Goal: Information Seeking & Learning: Learn about a topic

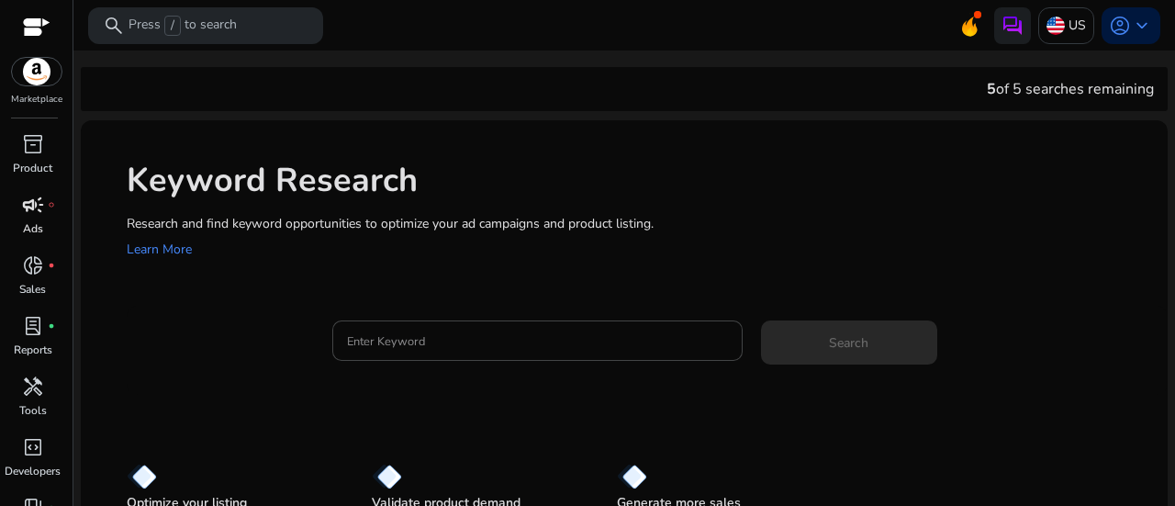
click at [29, 208] on span "campaign" at bounding box center [33, 205] width 22 height 22
click at [406, 348] on input "Enter Keyword" at bounding box center [537, 341] width 381 height 20
paste input "**********"
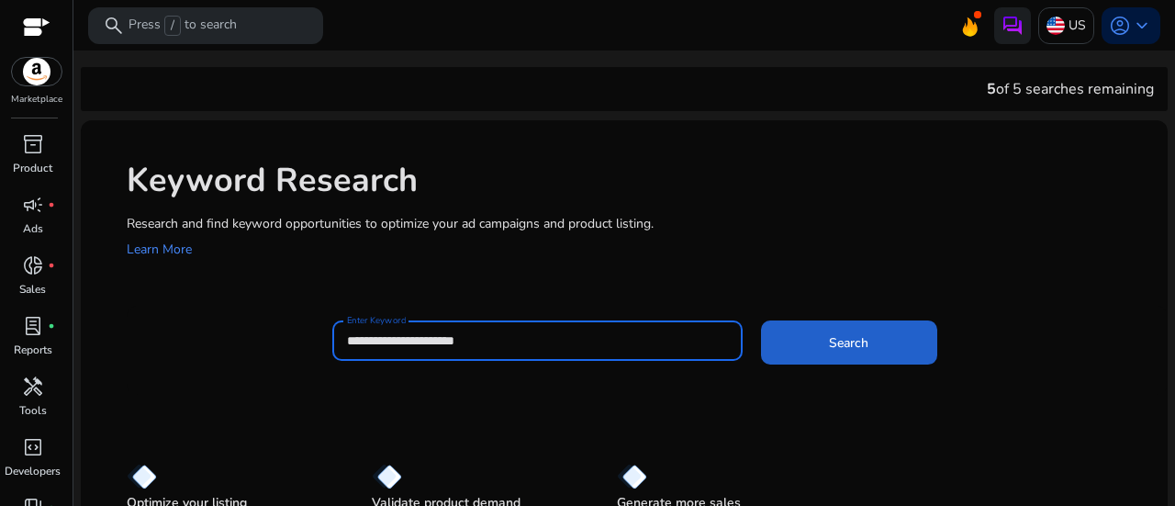
type input "**********"
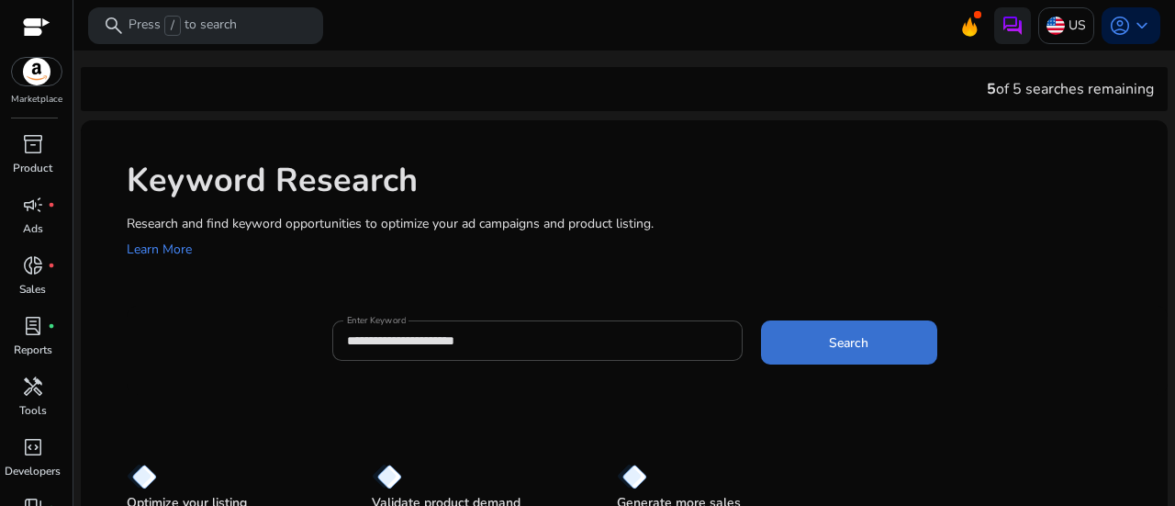
click at [847, 352] on span "Search" at bounding box center [848, 342] width 39 height 19
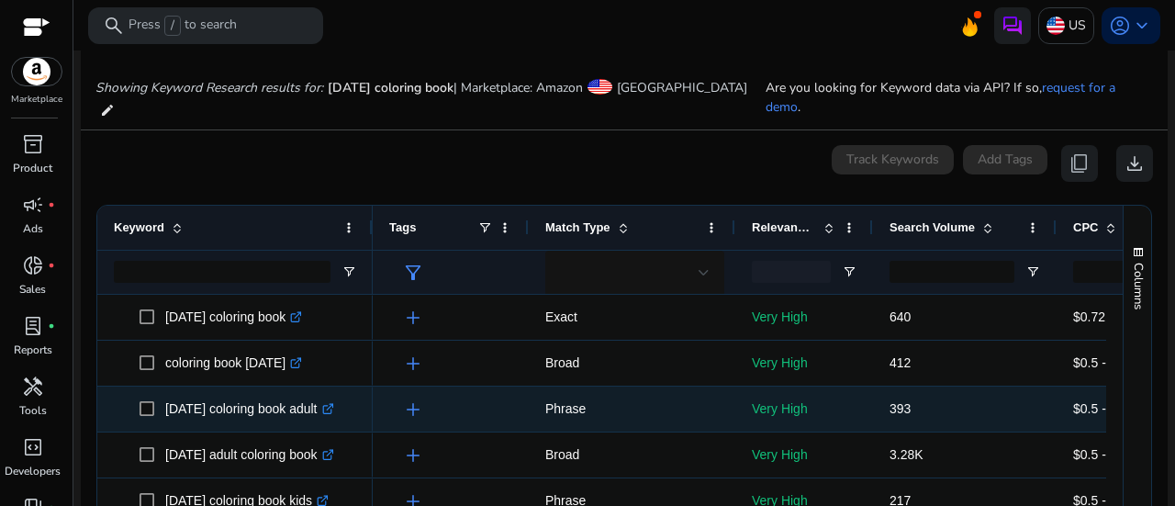
scroll to position [219, 0]
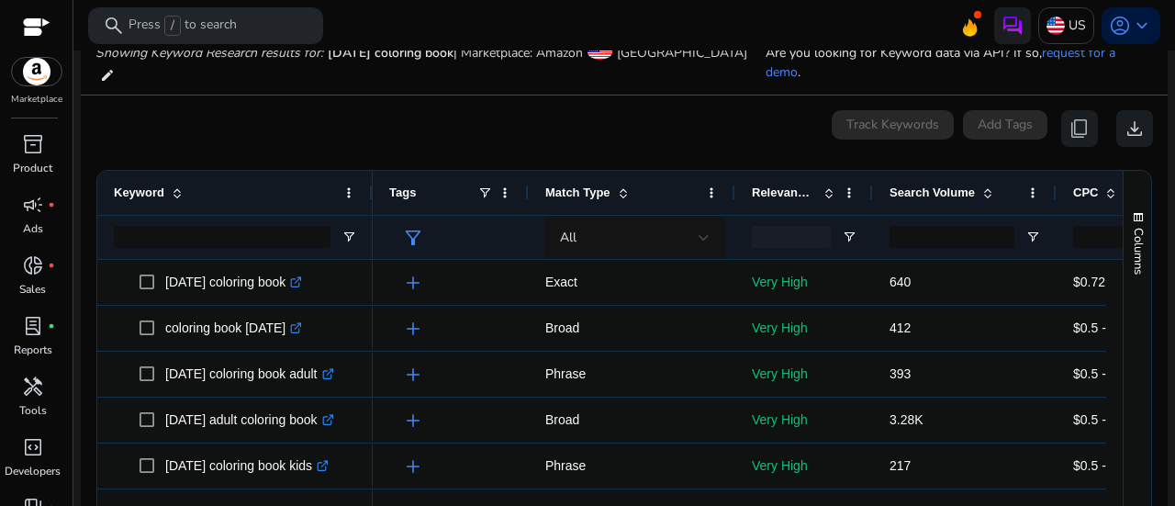
click at [114, 186] on span "Keyword" at bounding box center [139, 193] width 51 height 14
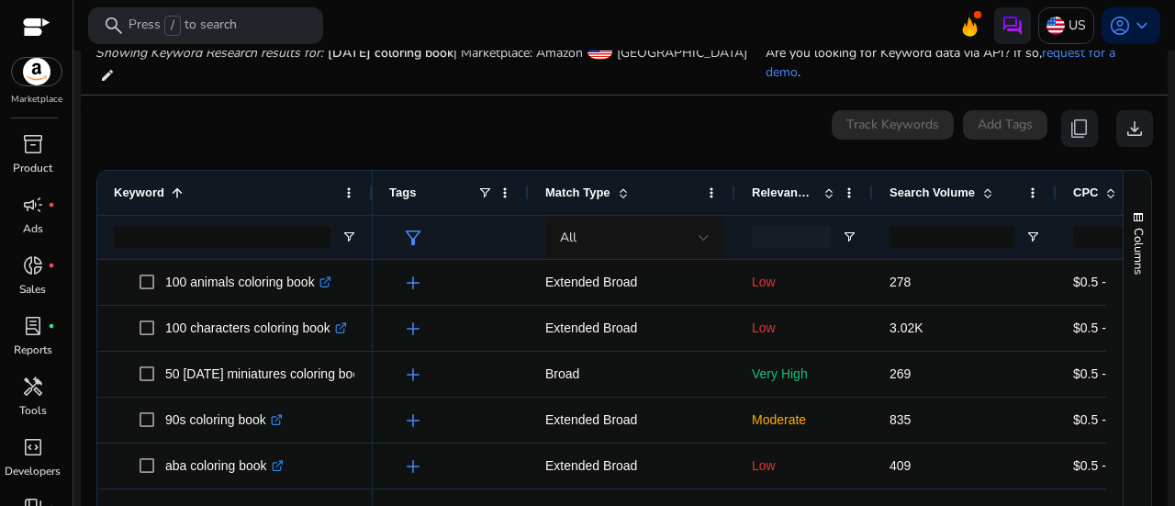
click at [114, 186] on span "Keyword" at bounding box center [139, 193] width 51 height 14
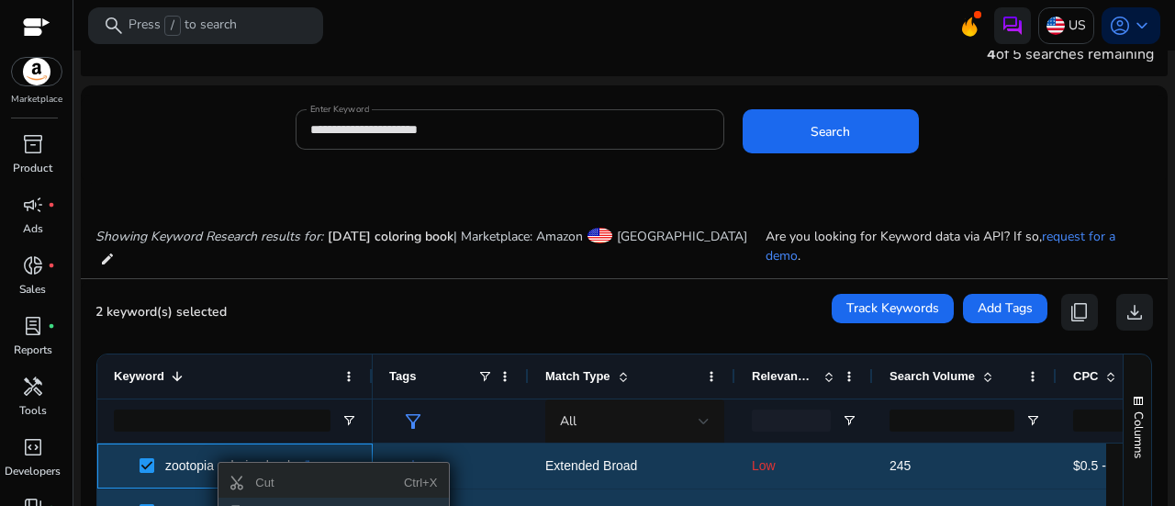
scroll to position [127, 0]
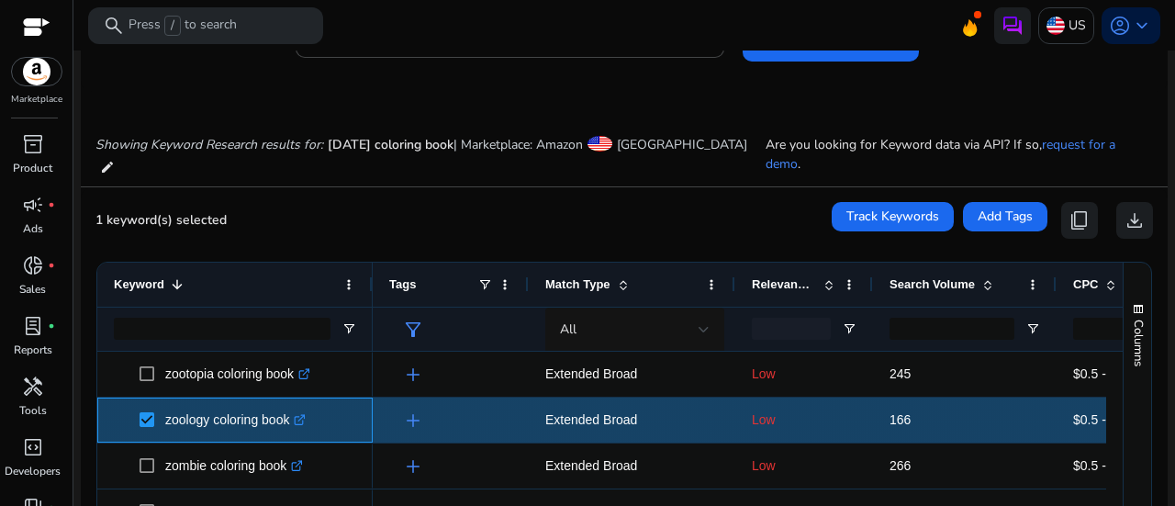
click at [142, 407] on span at bounding box center [153, 420] width 26 height 38
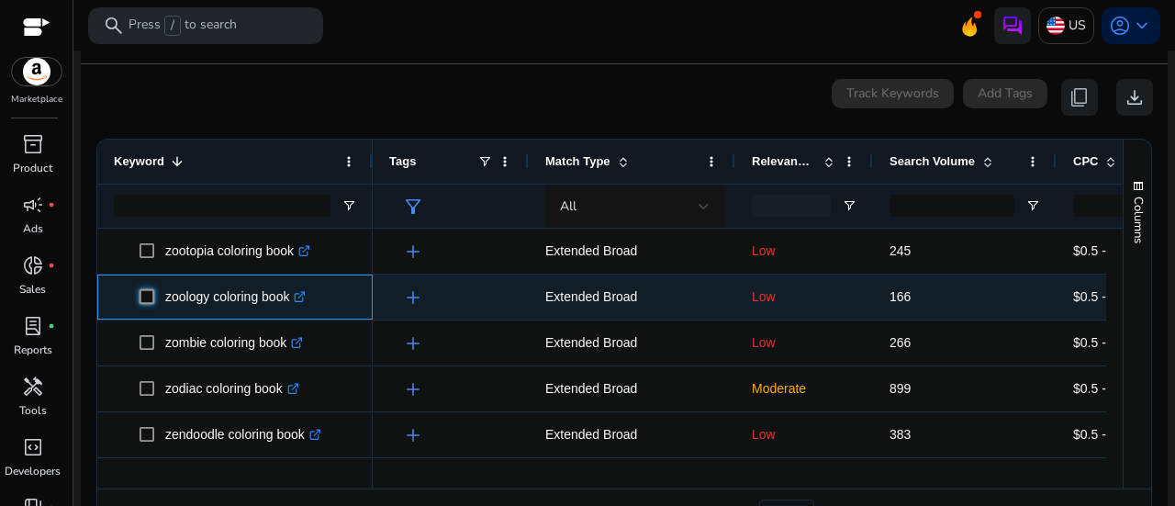
scroll to position [281, 0]
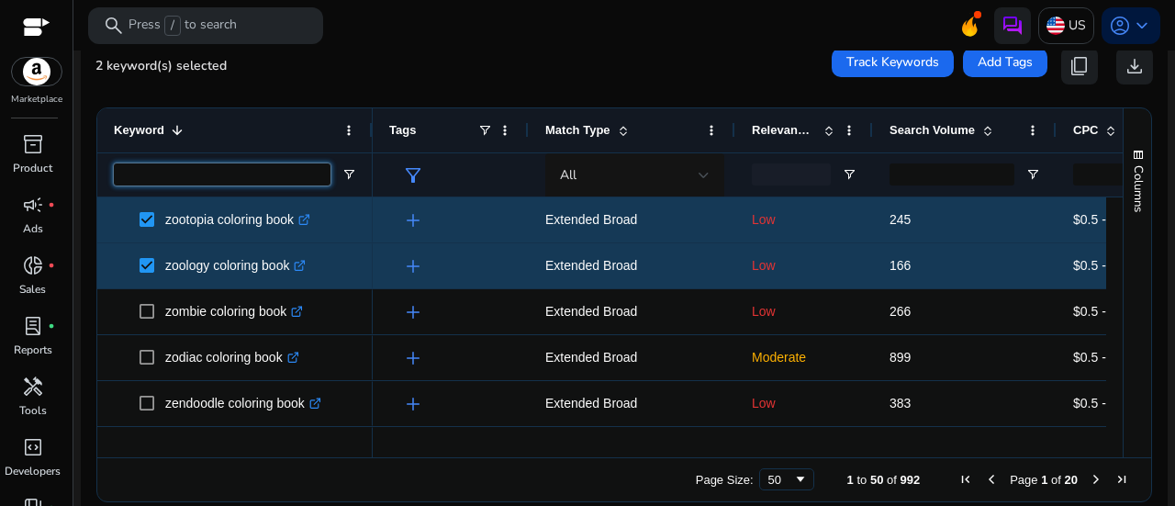
click at [253, 163] on input "Keyword Filter Input" at bounding box center [222, 174] width 217 height 22
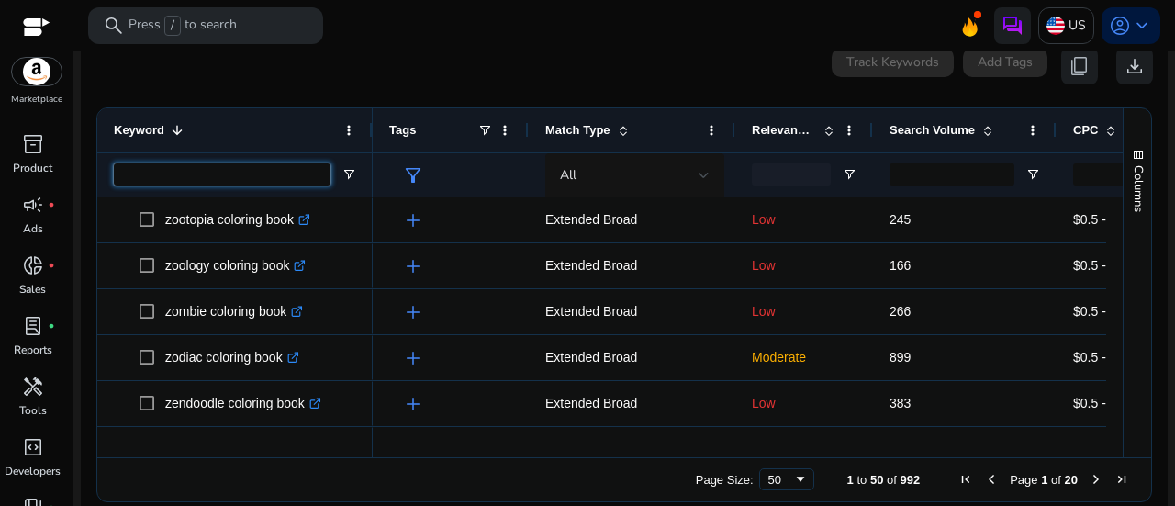
click at [282, 163] on input "Keyword Filter Input" at bounding box center [222, 174] width 217 height 22
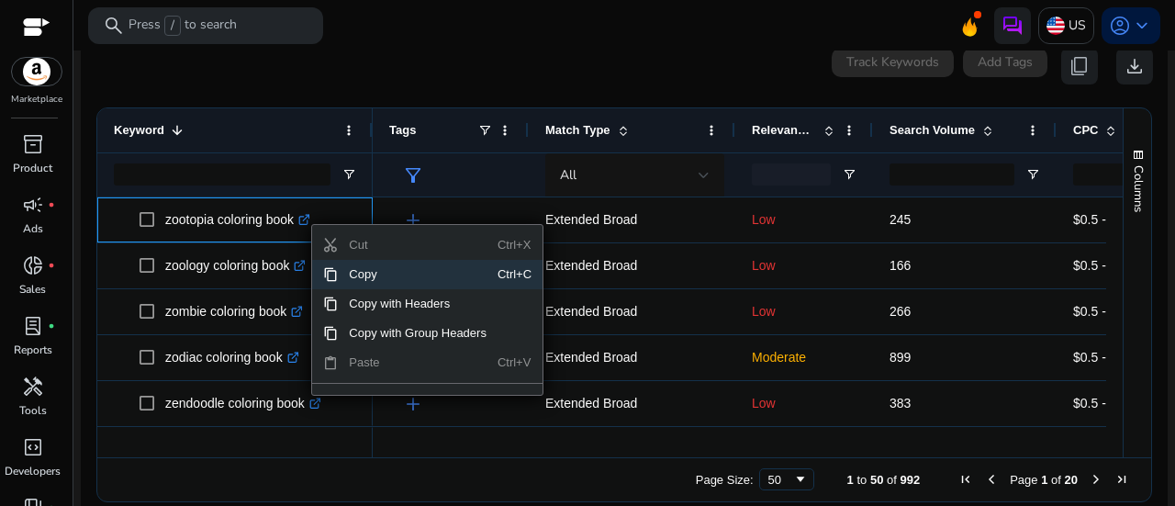
click at [347, 55] on div "0 keyword(s) selected Track Keywords Add Tags content_copy download" at bounding box center [625, 66] width 1058 height 37
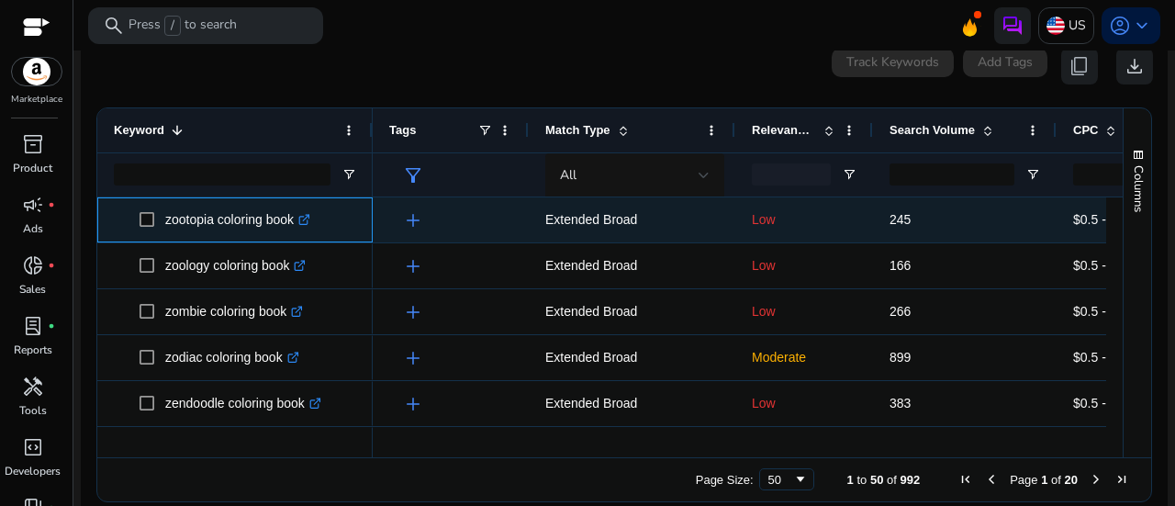
click at [310, 214] on icon ".st0{fill:#2c8af8}" at bounding box center [304, 220] width 12 height 12
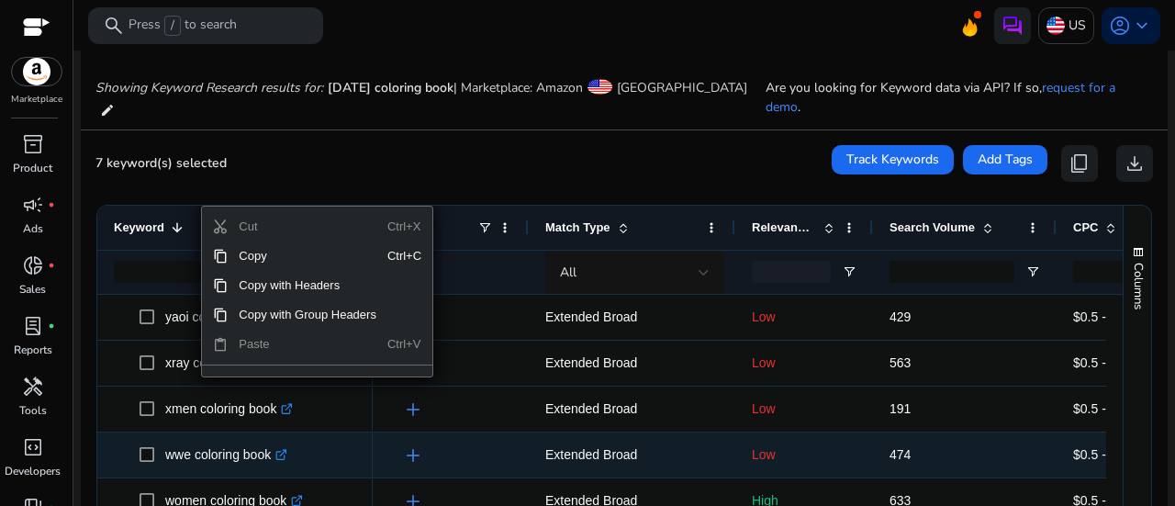
scroll to position [0, 0]
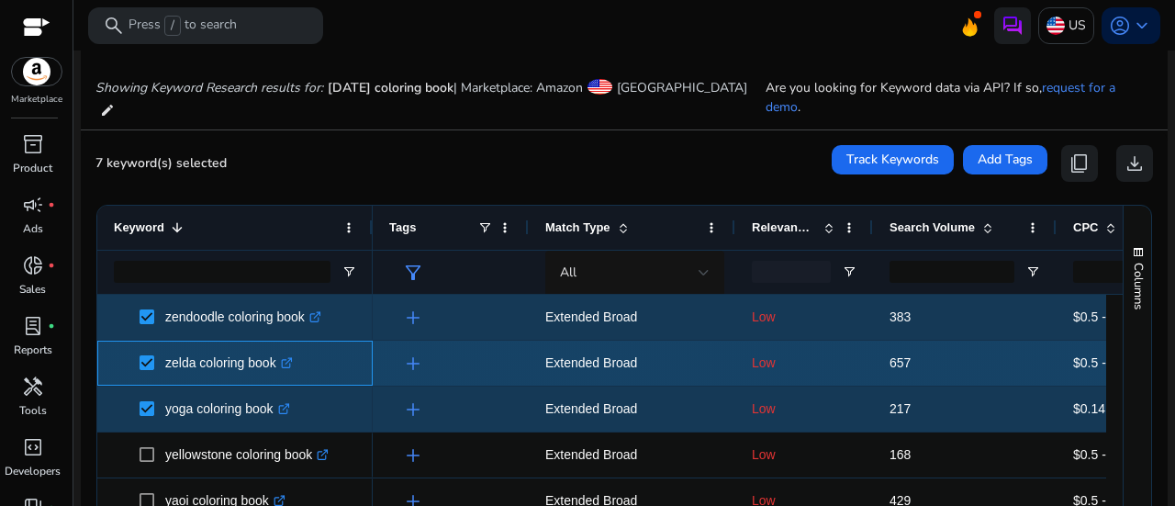
click at [344, 347] on span "zelda coloring book .st0{fill:#2c8af8}" at bounding box center [248, 363] width 217 height 38
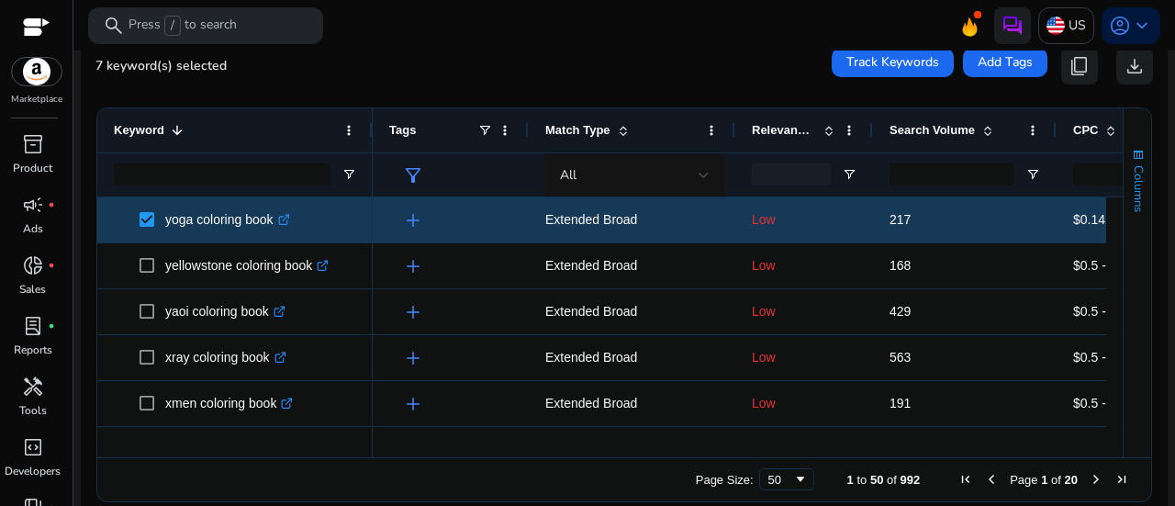
click at [1141, 172] on button "Columns" at bounding box center [1138, 179] width 28 height 99
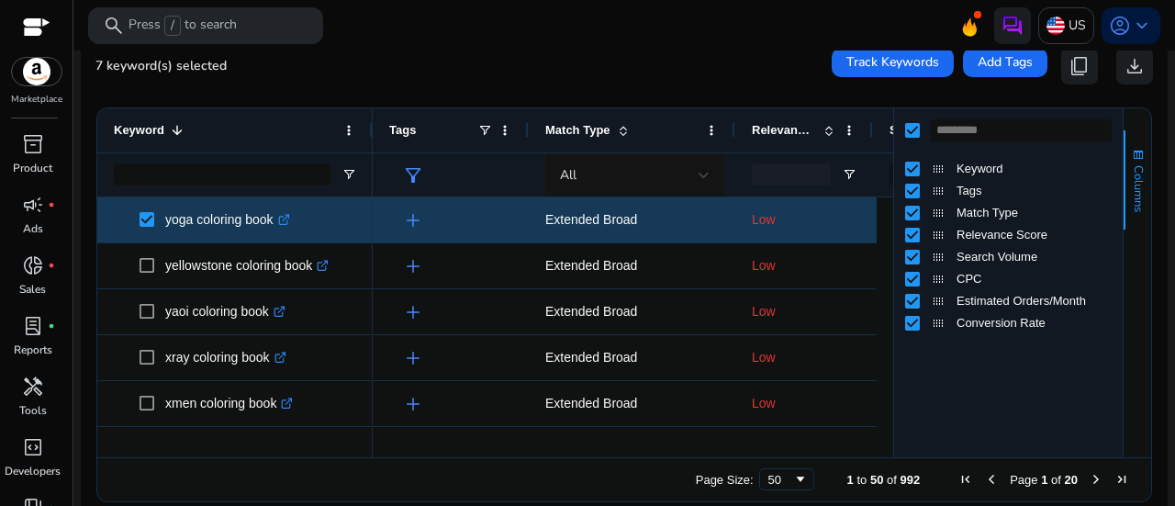
click at [1141, 172] on button "Columns" at bounding box center [1138, 179] width 28 height 99
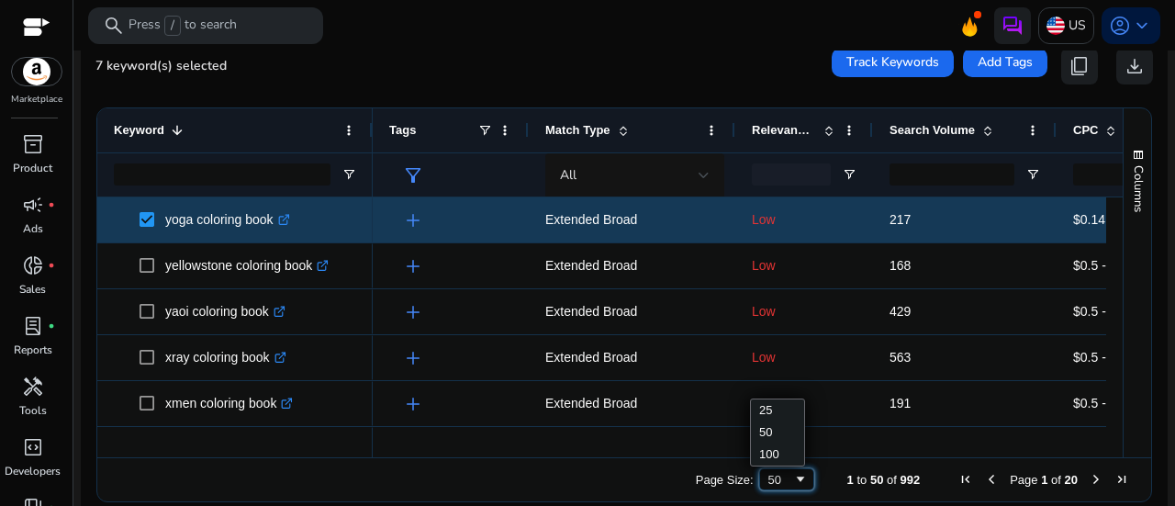
click at [793, 472] on span "Page Size" at bounding box center [800, 479] width 15 height 15
click at [579, 477] on div "Page Size: 100 1 to 100 of 992 Page 1 of 10" at bounding box center [624, 479] width 1054 height 44
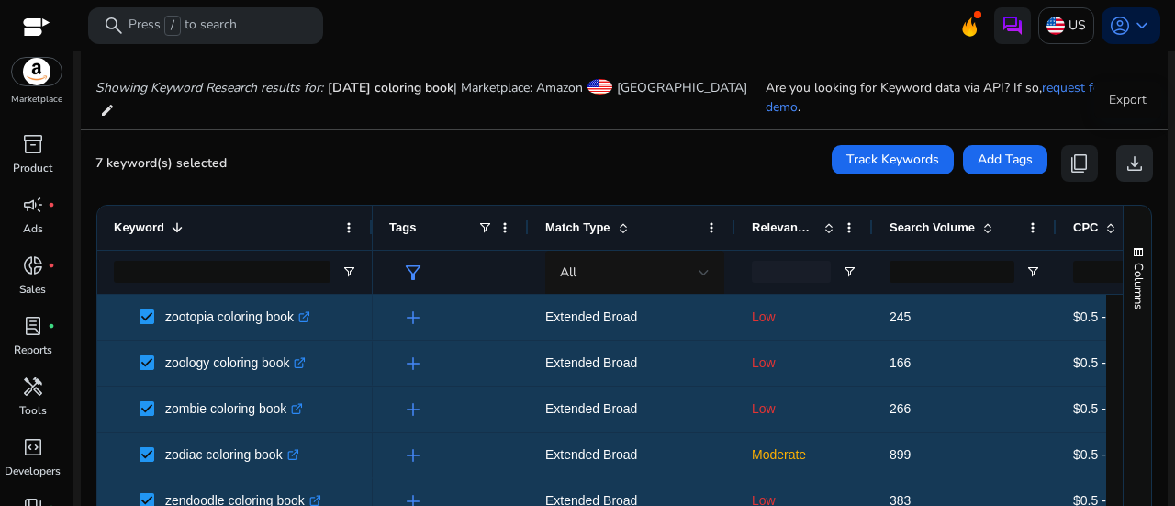
click at [1124, 152] on span "download" at bounding box center [1135, 163] width 22 height 22
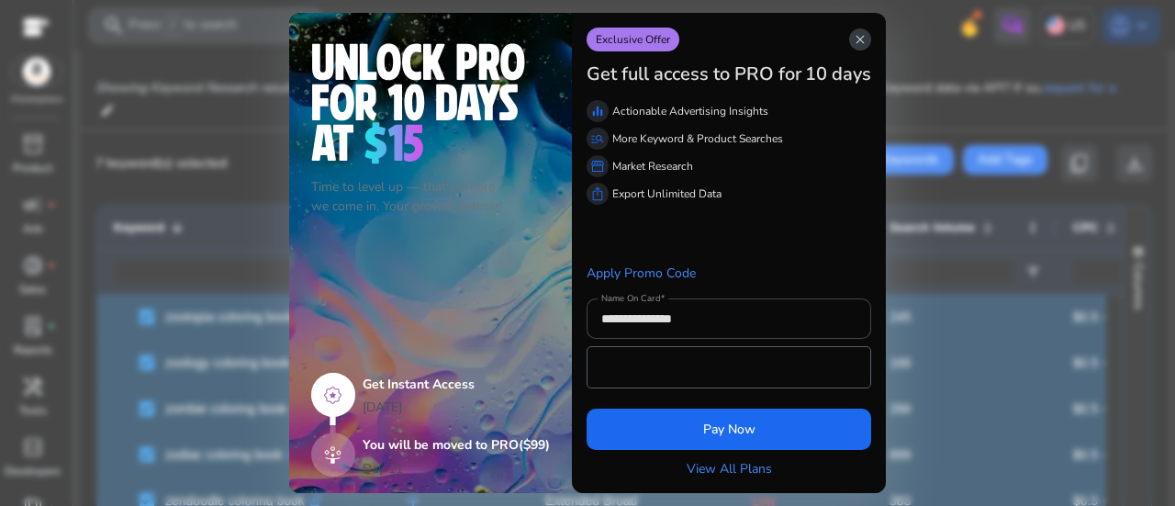
click at [864, 43] on span "close" at bounding box center [860, 39] width 15 height 15
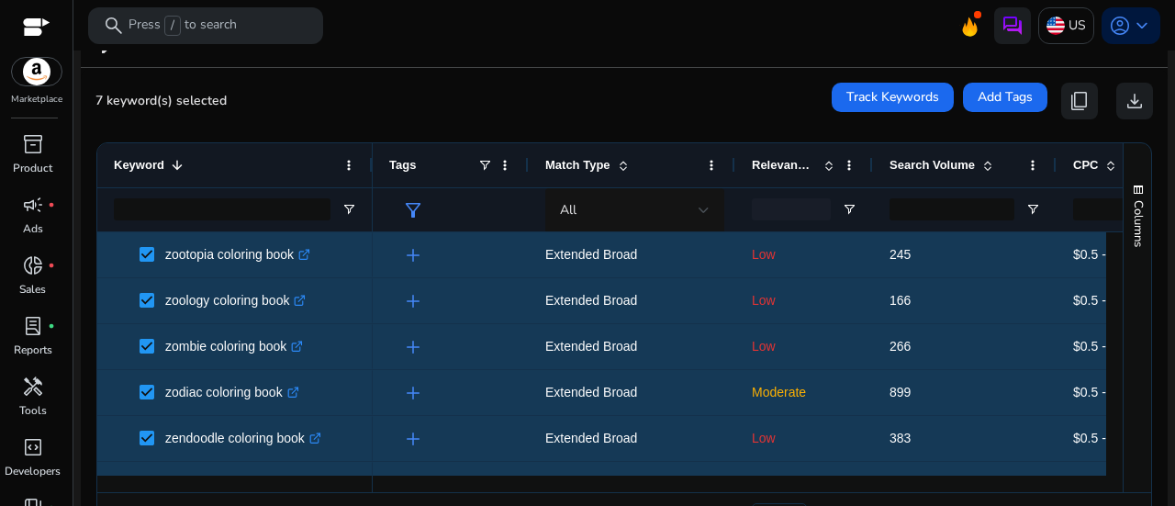
scroll to position [275, 0]
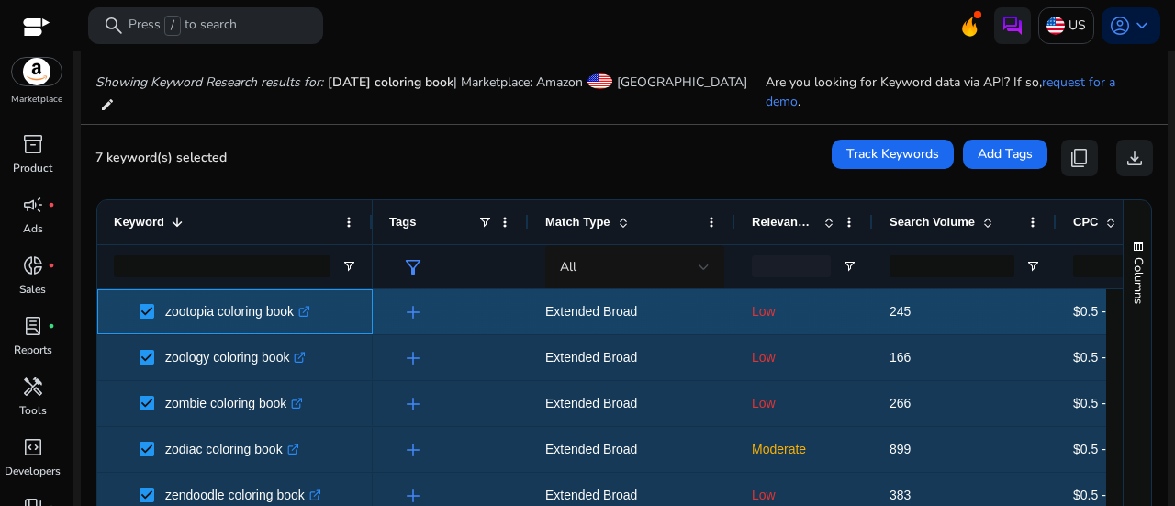
click at [154, 296] on span at bounding box center [153, 312] width 26 height 38
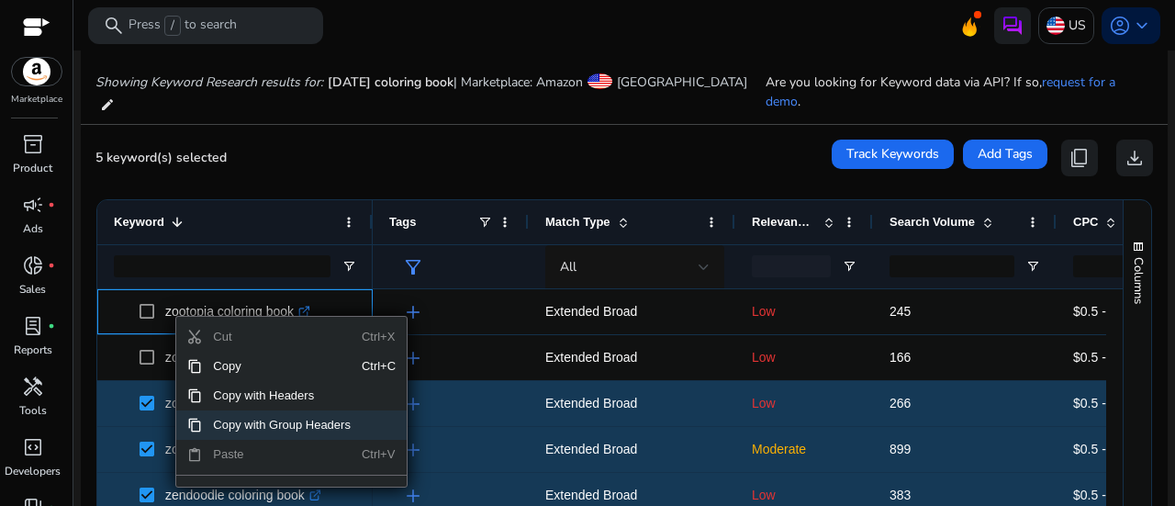
click at [233, 410] on span "Copy with Group Headers" at bounding box center [282, 424] width 160 height 29
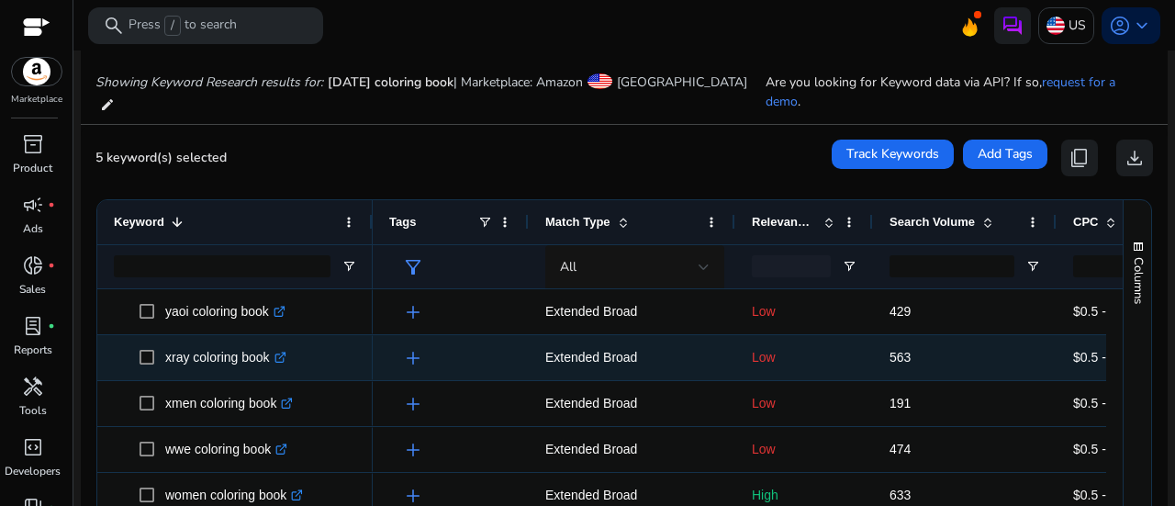
scroll to position [12, 0]
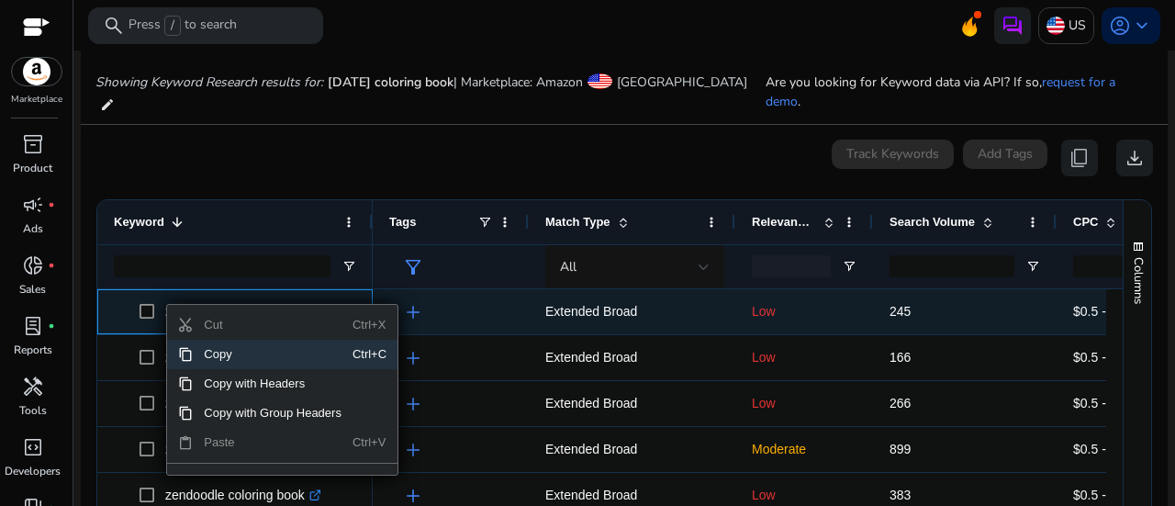
click at [209, 293] on p "zootopia coloring book .st0{fill:#2c8af8}" at bounding box center [237, 312] width 145 height 38
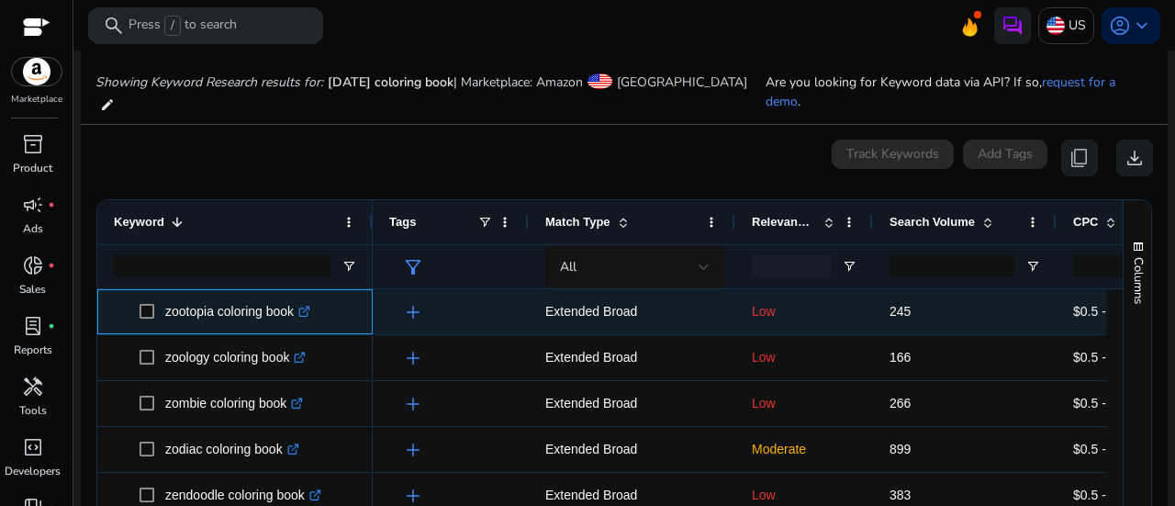
click at [215, 296] on p "zootopia coloring book .st0{fill:#2c8af8}" at bounding box center [237, 312] width 145 height 38
click at [341, 296] on span "zootopia coloring book .st0{fill:#2c8af8}" at bounding box center [248, 312] width 217 height 38
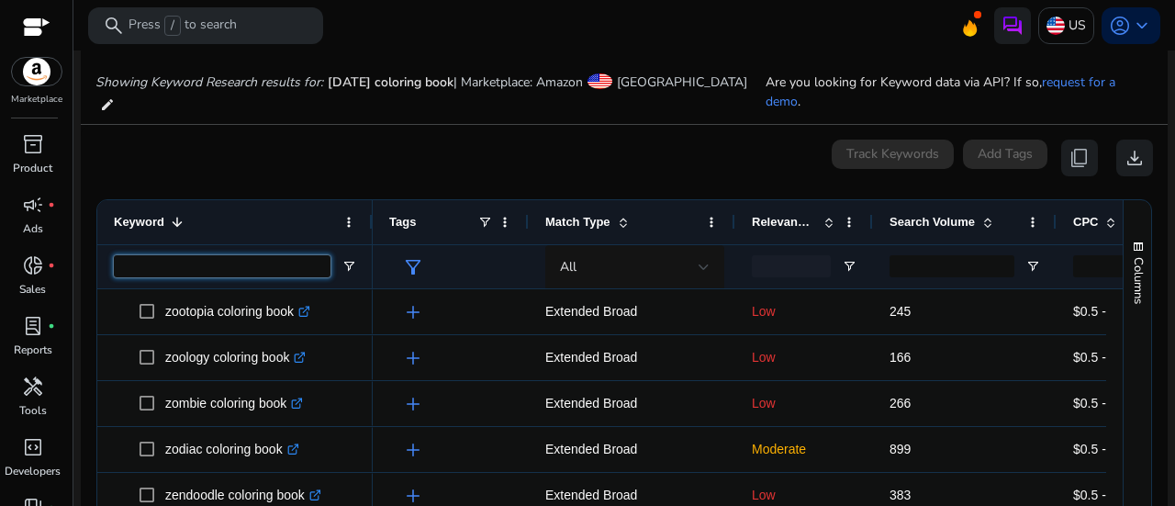
drag, startPoint x: 491, startPoint y: 254, endPoint x: 285, endPoint y: 254, distance: 206.6
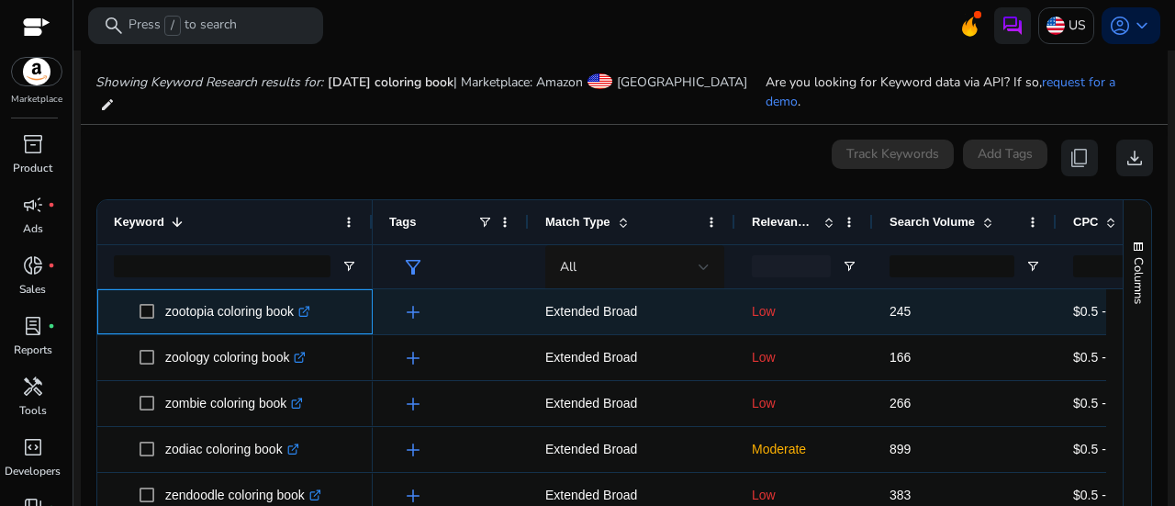
drag, startPoint x: 285, startPoint y: 254, endPoint x: 262, endPoint y: 286, distance: 38.8
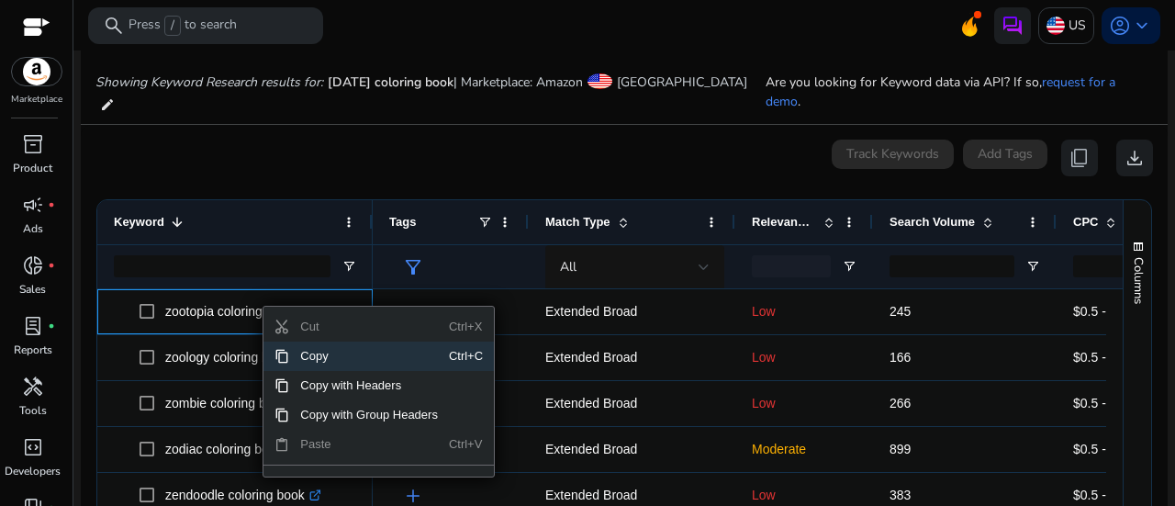
scroll to position [281, 0]
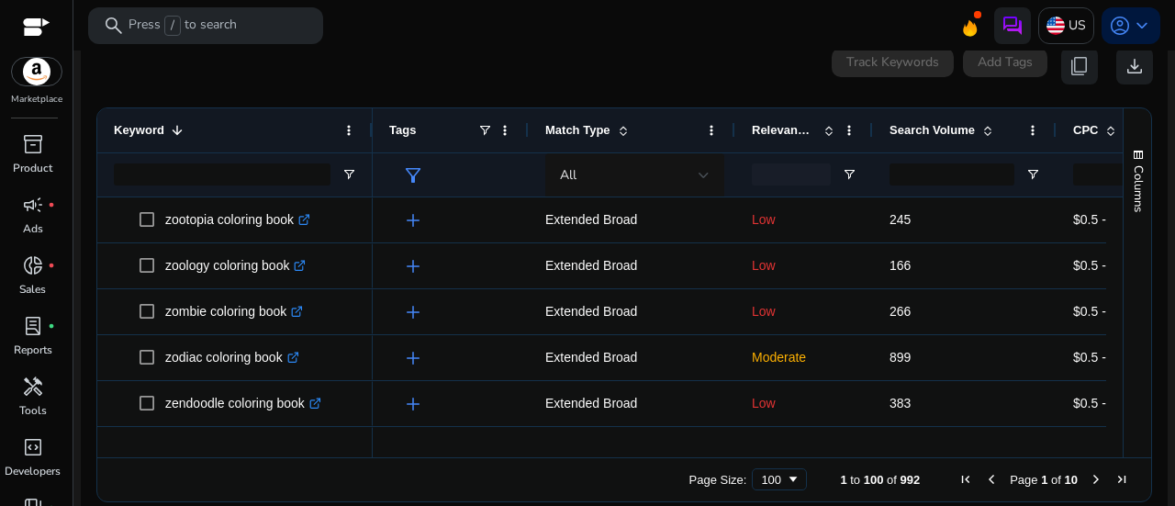
click at [455, 477] on div "Page Size: 100 1 to 100 of 992 Page 1 of 10" at bounding box center [624, 479] width 1054 height 44
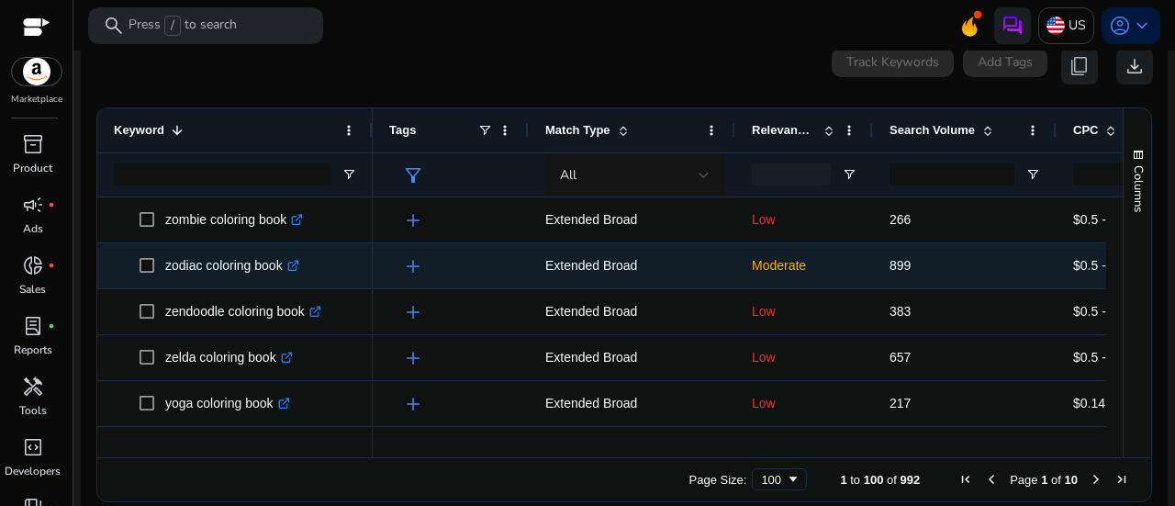
scroll to position [39, 0]
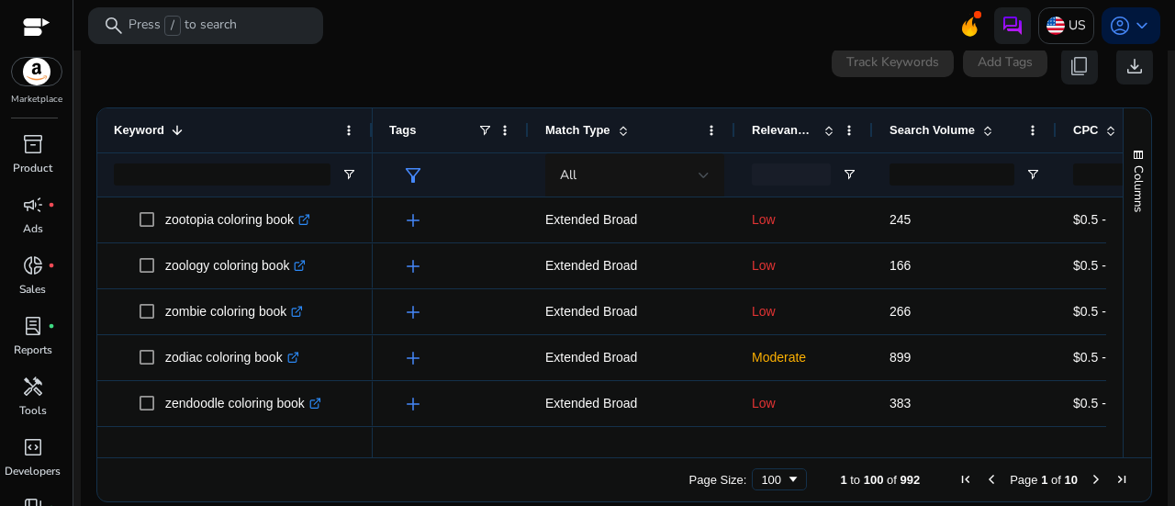
click at [788, 123] on span "Relevance Score" at bounding box center [784, 130] width 64 height 14
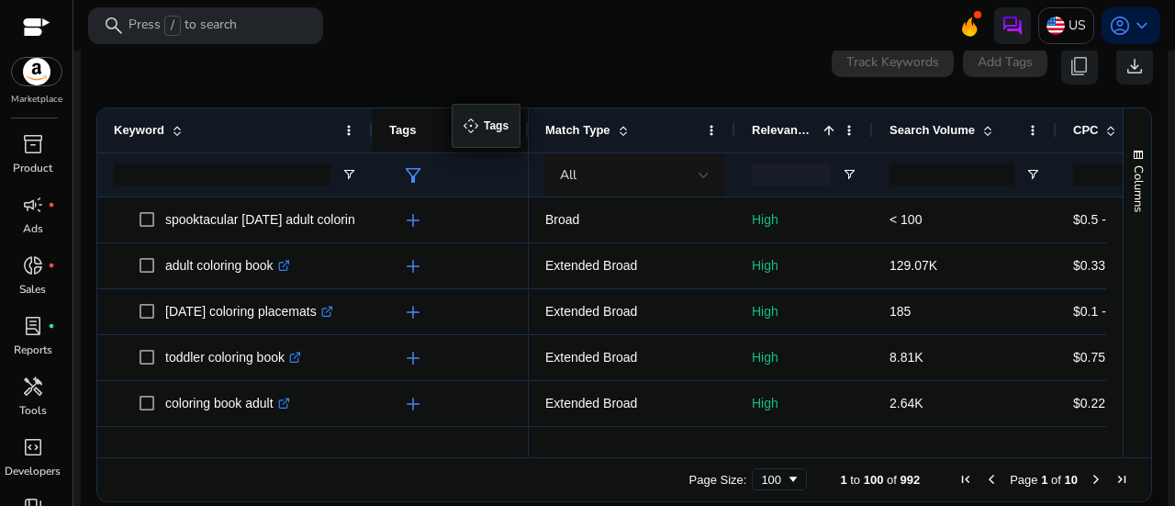
drag, startPoint x: 372, startPoint y: 106, endPoint x: 461, endPoint y: 115, distance: 89.5
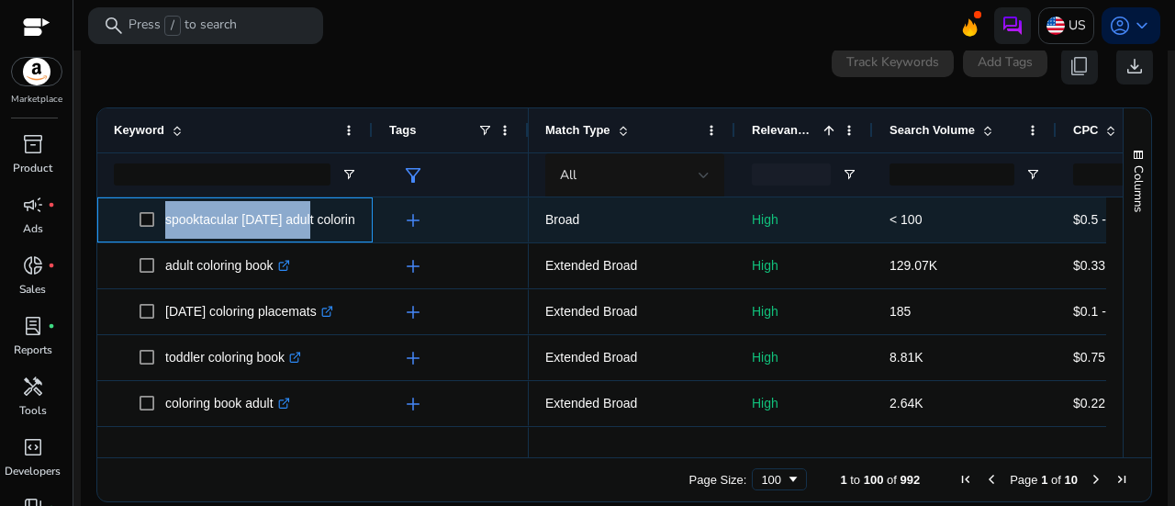
drag, startPoint x: 162, startPoint y: 203, endPoint x: 301, endPoint y: 209, distance: 139.7
click at [301, 209] on span "spooktacular [DATE] adult coloring book .st0{fill:#2c8af8}" at bounding box center [248, 220] width 217 height 38
copy span "spooktacular [DATE]"
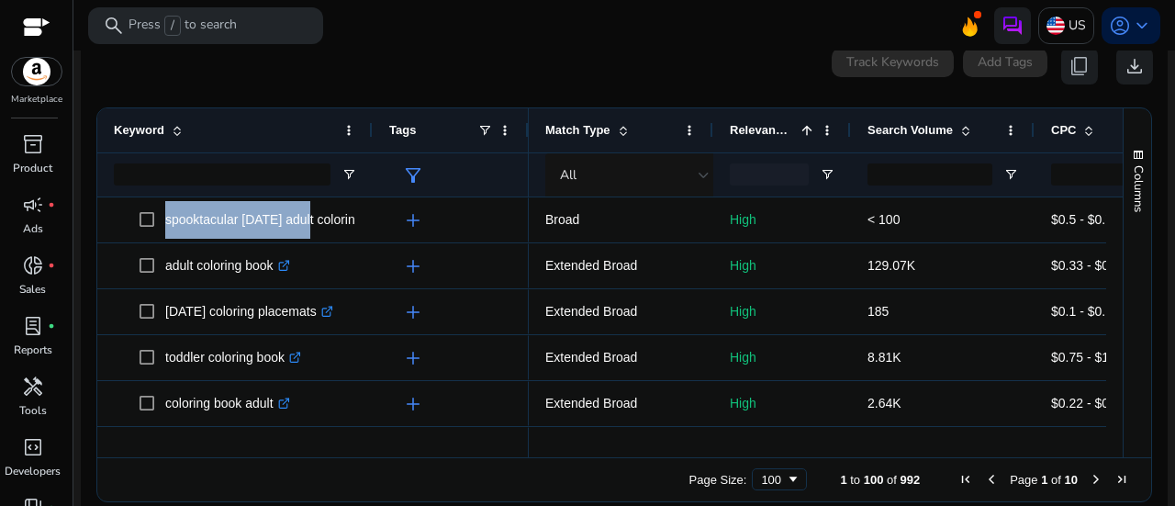
drag, startPoint x: 731, startPoint y: 109, endPoint x: 565, endPoint y: 114, distance: 166.3
click at [565, 114] on div "Match Type" at bounding box center [621, 130] width 185 height 44
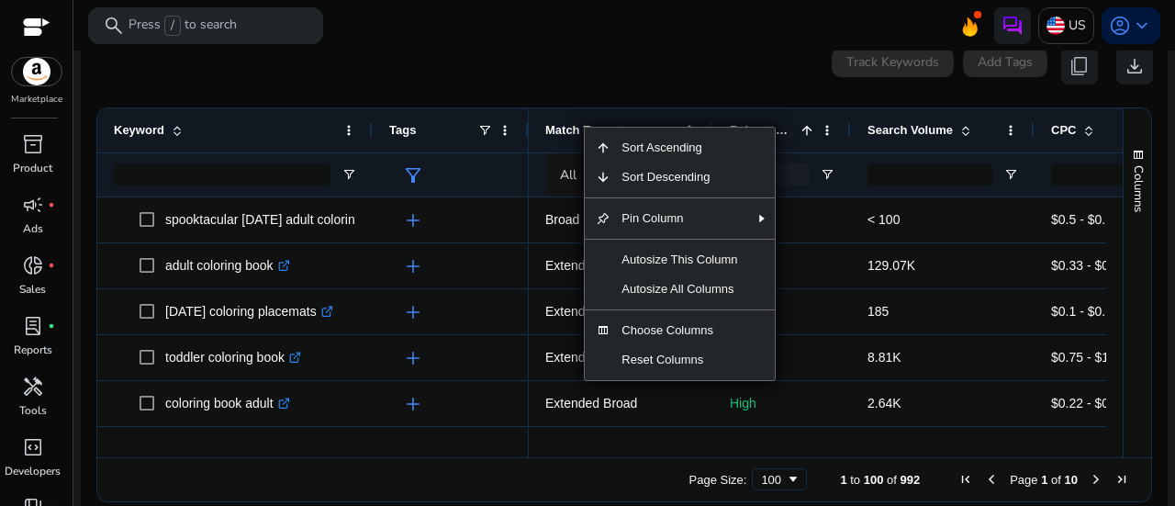
click at [1159, 366] on ag-grid-angular "Press ENTER to sort. Press ALT DOWN to open column menu. Press CTRL ENTER to op…" at bounding box center [624, 304] width 1085 height 413
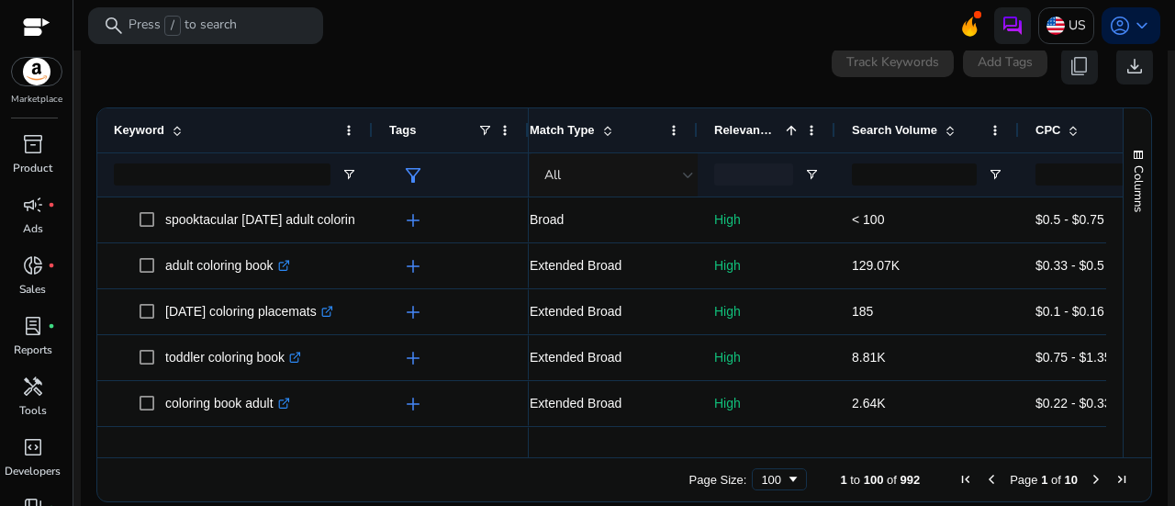
scroll to position [0, 31]
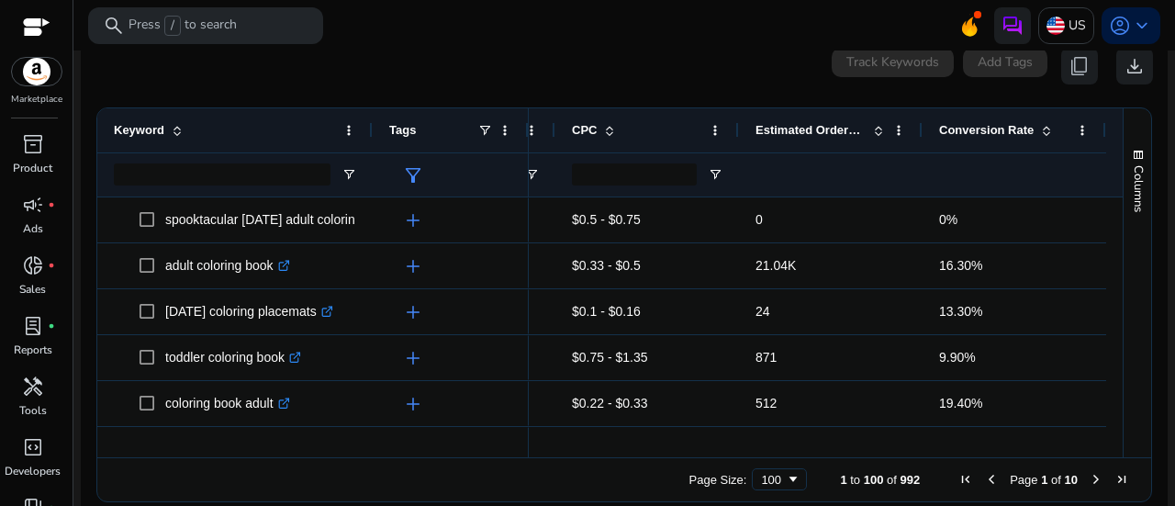
click at [871, 123] on span at bounding box center [878, 130] width 15 height 15
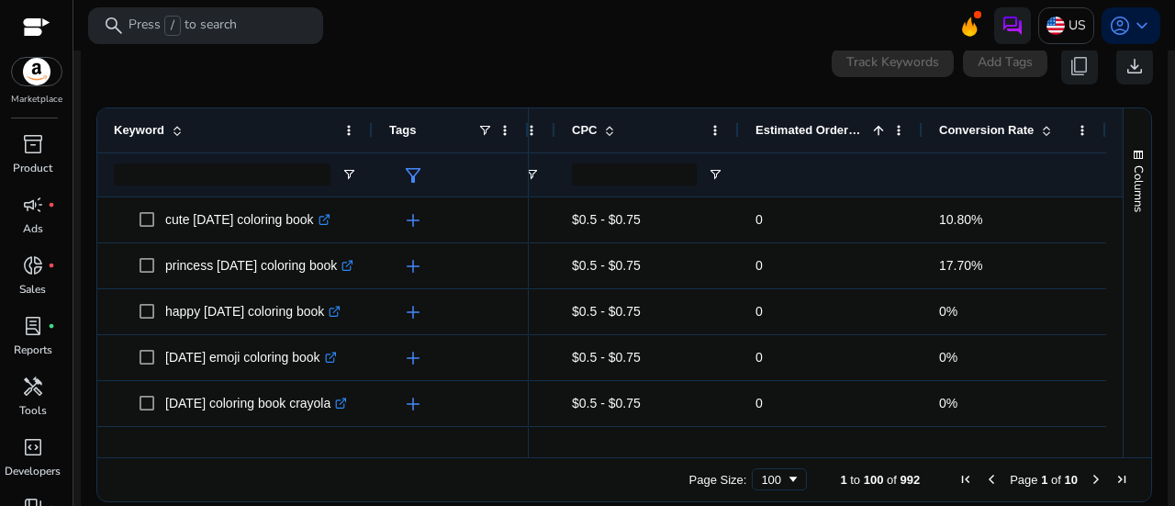
click at [871, 123] on span at bounding box center [878, 130] width 15 height 15
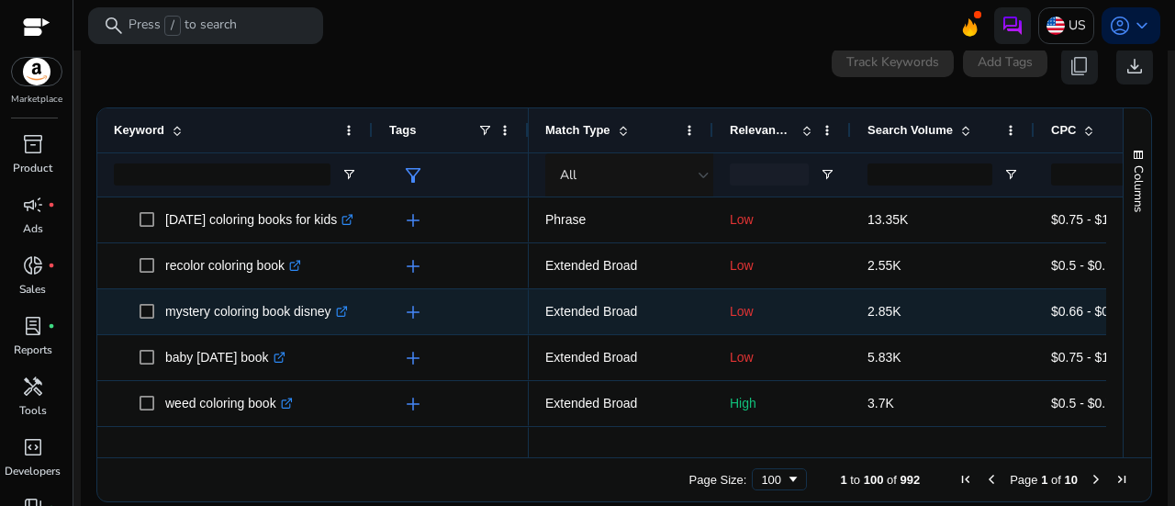
click at [224, 293] on p "mystery coloring book disney .st0{fill:#2c8af8}" at bounding box center [256, 312] width 183 height 38
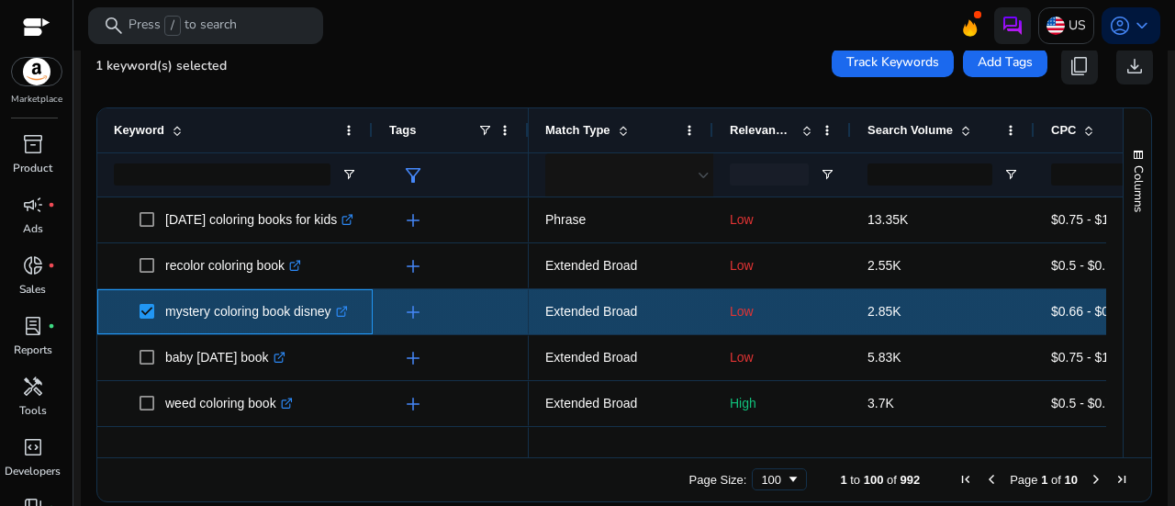
click at [154, 293] on span at bounding box center [153, 312] width 26 height 38
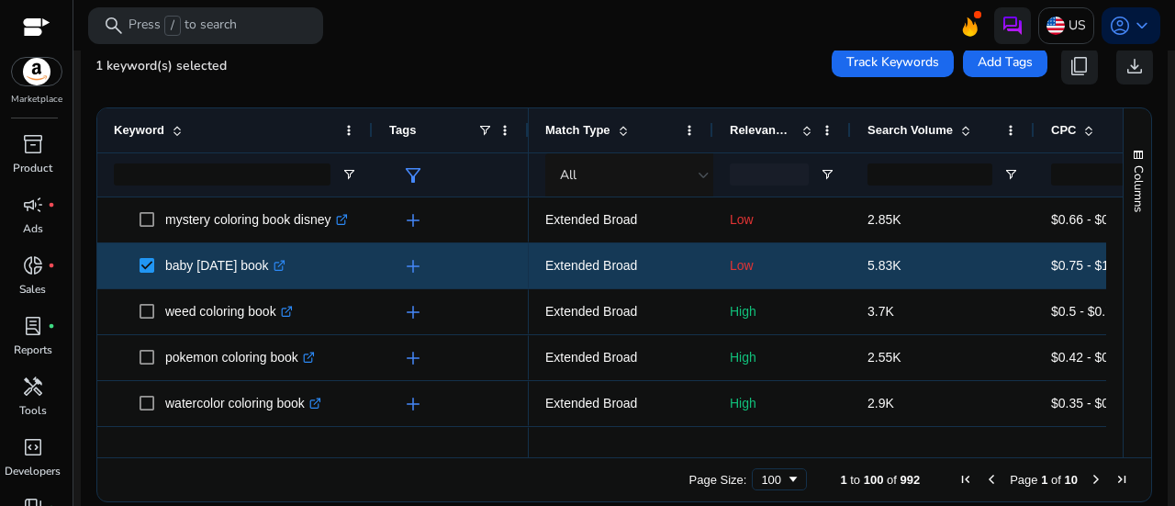
click at [530, 441] on div at bounding box center [610, 449] width 1026 height 17
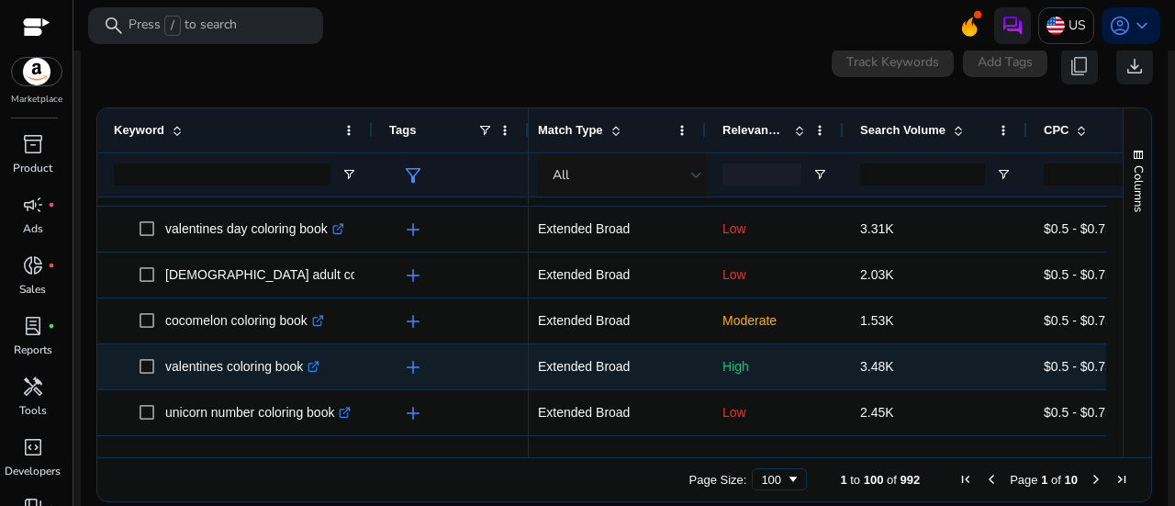
scroll to position [2388, 0]
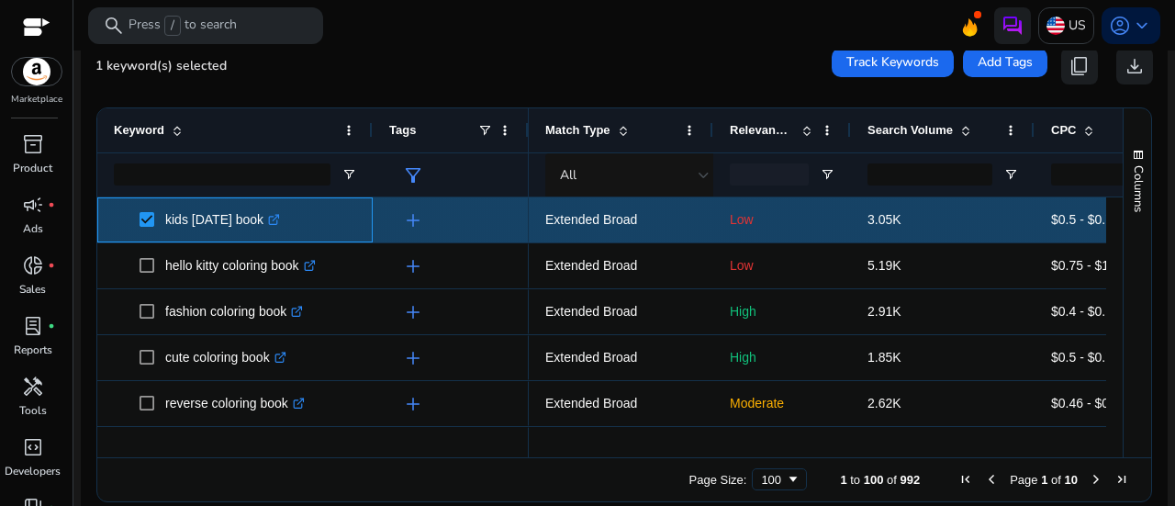
click at [154, 201] on span at bounding box center [153, 220] width 26 height 38
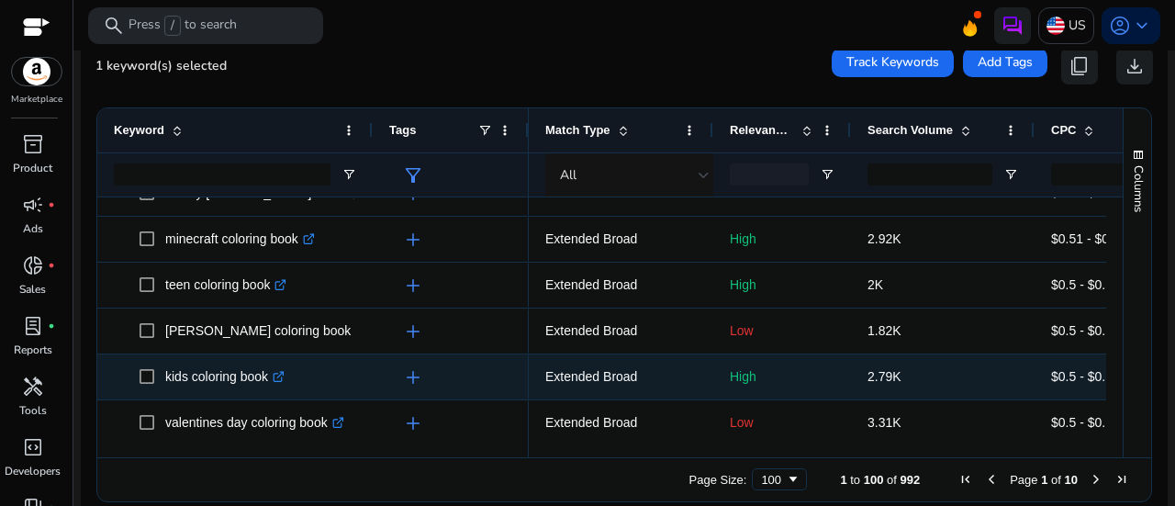
scroll to position [2204, 0]
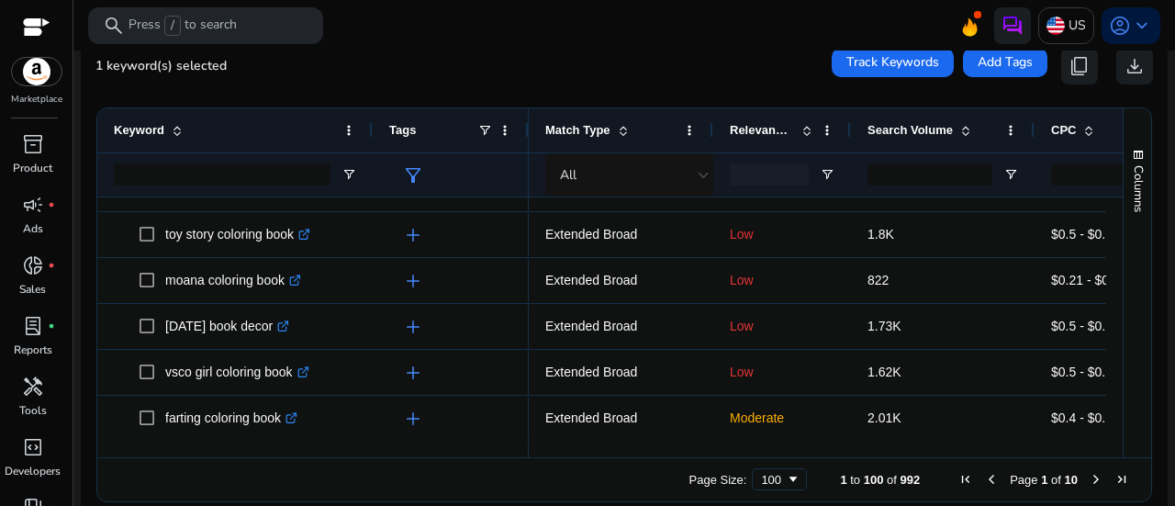
click at [1089, 472] on span "Next Page" at bounding box center [1096, 479] width 15 height 15
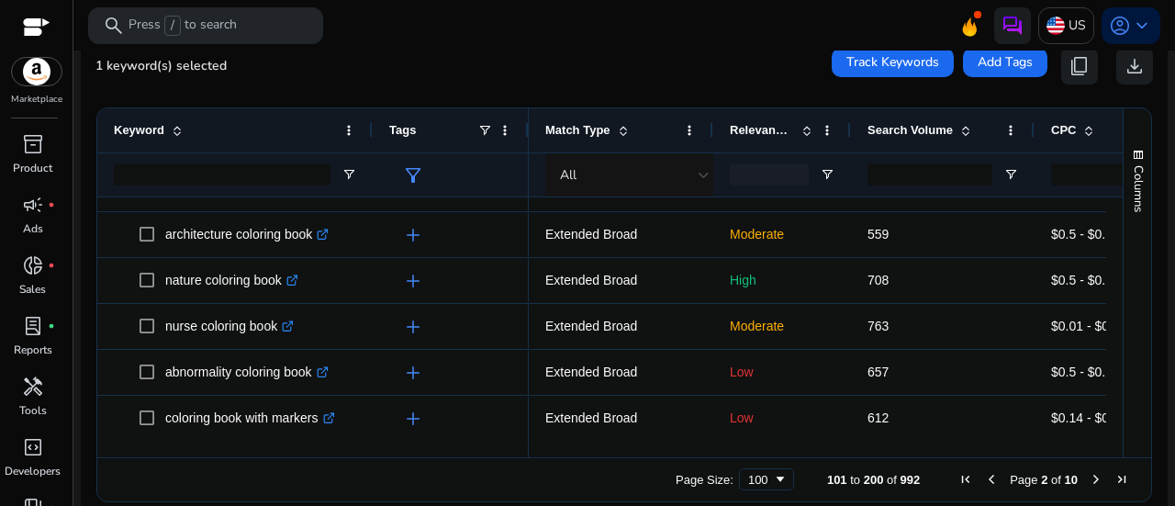
click at [1089, 472] on span "Next Page" at bounding box center [1096, 479] width 15 height 15
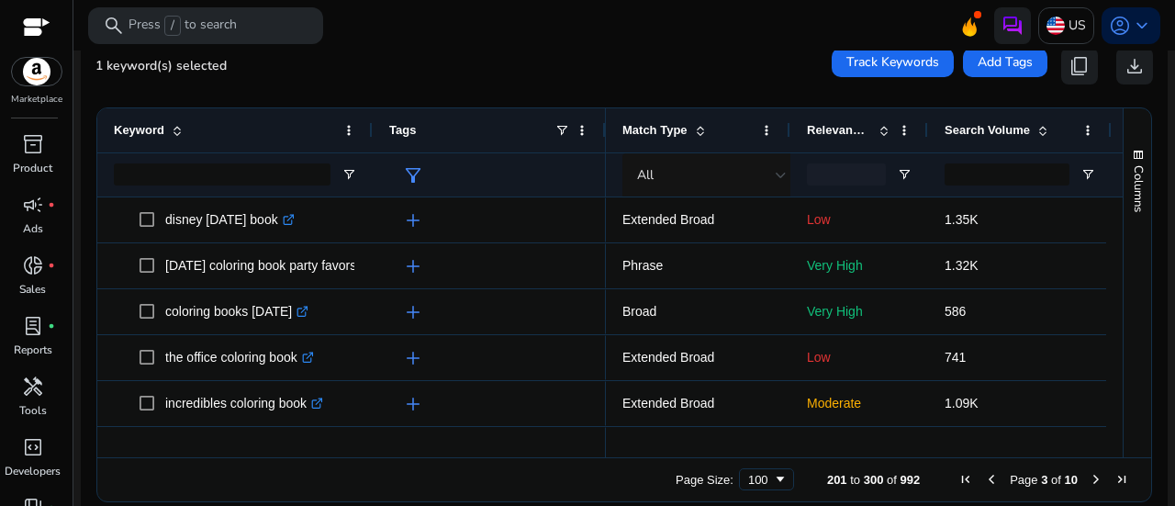
drag, startPoint x: 527, startPoint y: 109, endPoint x: 604, endPoint y: 119, distance: 77.8
click at [604, 119] on div at bounding box center [605, 130] width 7 height 44
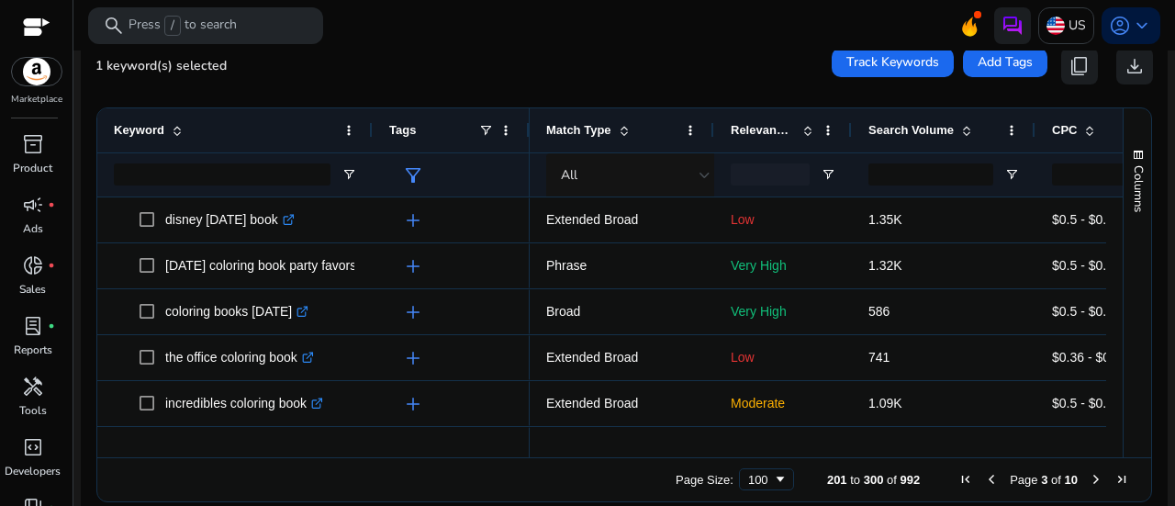
drag, startPoint x: 603, startPoint y: 106, endPoint x: 412, endPoint y: 102, distance: 191.0
click at [478, 117] on div "Tags" at bounding box center [451, 130] width 157 height 44
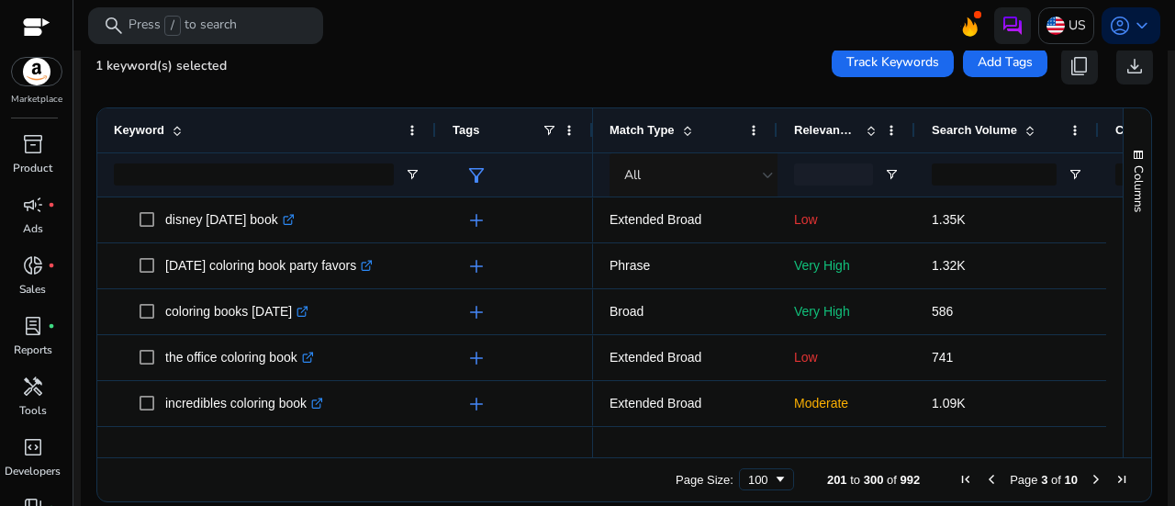
drag, startPoint x: 368, startPoint y: 113, endPoint x: 432, endPoint y: 122, distance: 64.0
click at [432, 122] on div at bounding box center [435, 130] width 7 height 44
drag, startPoint x: 591, startPoint y: 110, endPoint x: 555, endPoint y: 120, distance: 38.1
click at [555, 120] on div "Tags" at bounding box center [514, 130] width 157 height 44
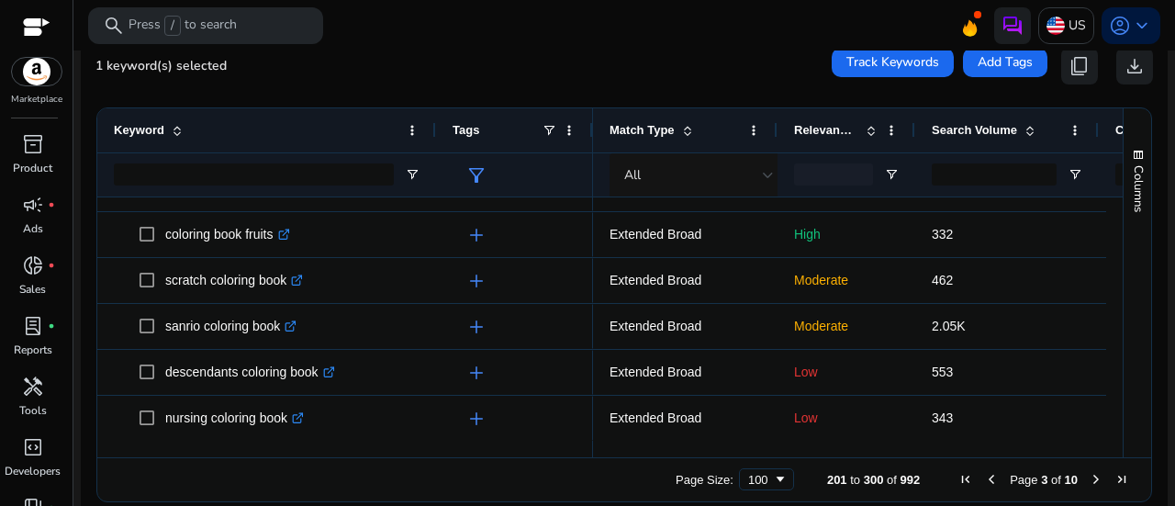
click at [1120, 472] on span "Last Page" at bounding box center [1122, 479] width 15 height 15
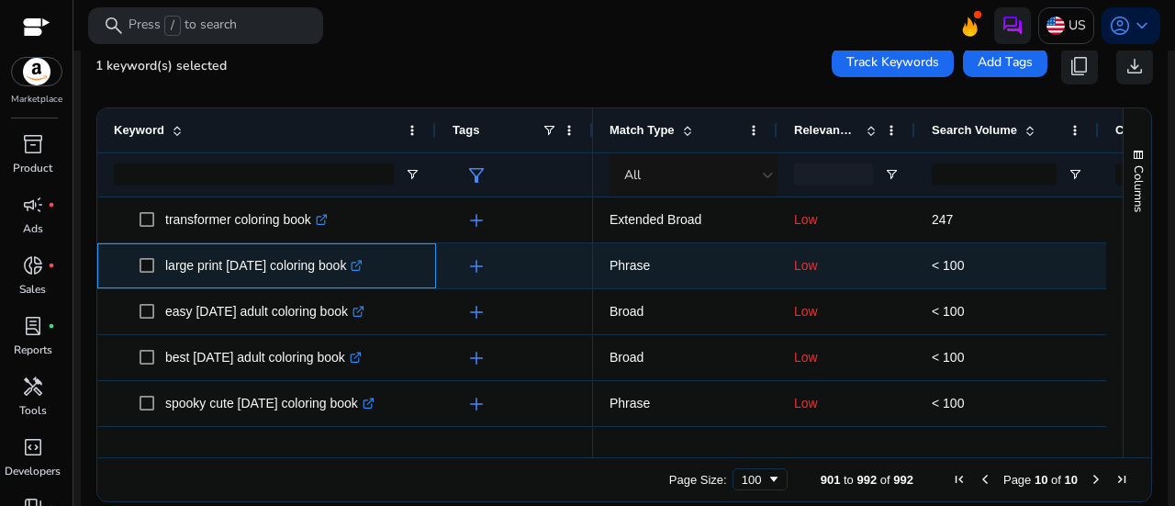
drag, startPoint x: 163, startPoint y: 242, endPoint x: 365, endPoint y: 246, distance: 202.1
click at [365, 247] on span "large print halloween coloring book .st0{fill:#2c8af8}" at bounding box center [280, 266] width 280 height 38
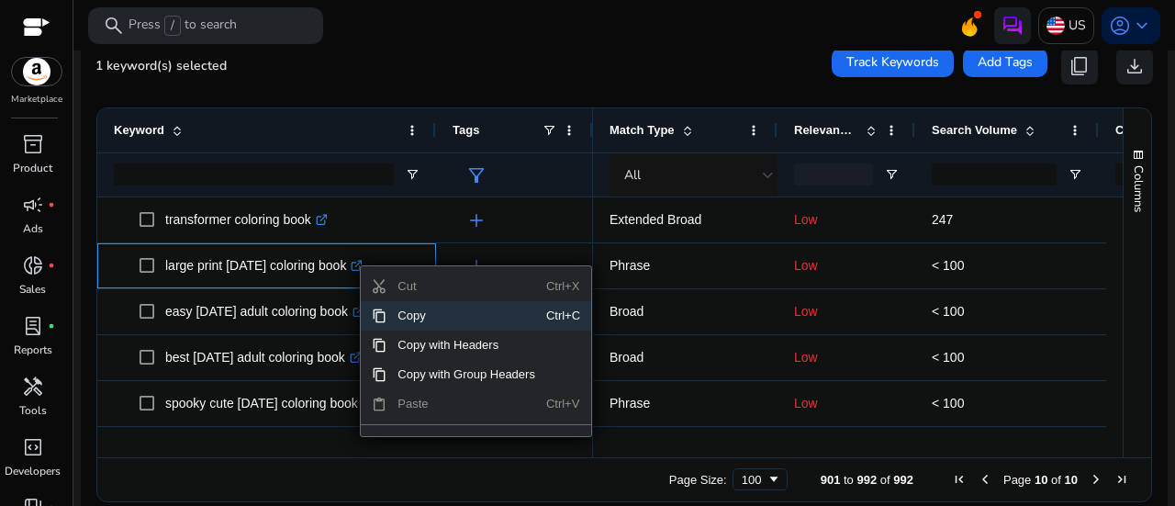
click at [402, 304] on span "Copy" at bounding box center [467, 315] width 160 height 29
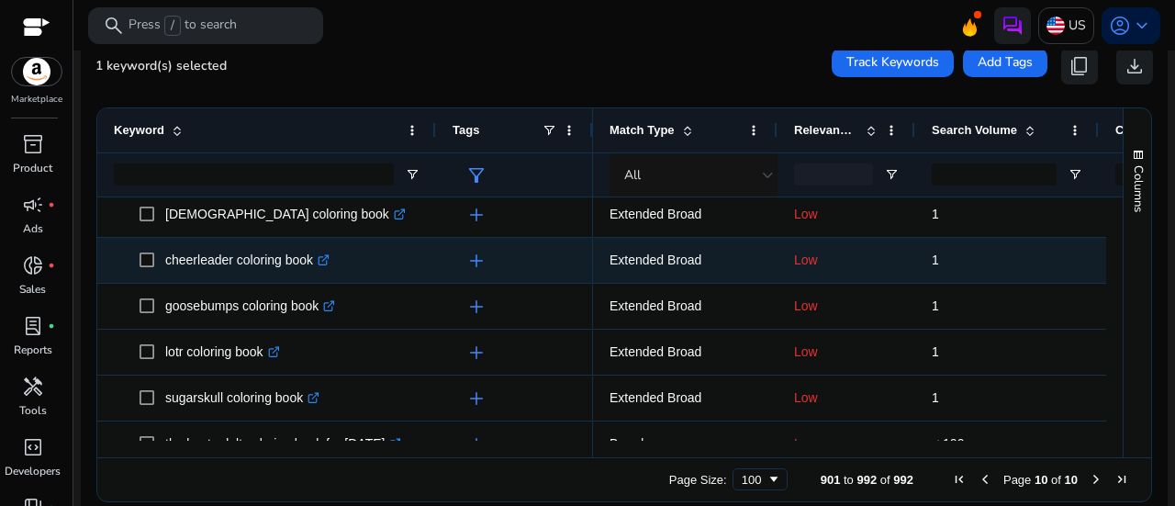
scroll to position [2103, 0]
